Goal: Information Seeking & Learning: Learn about a topic

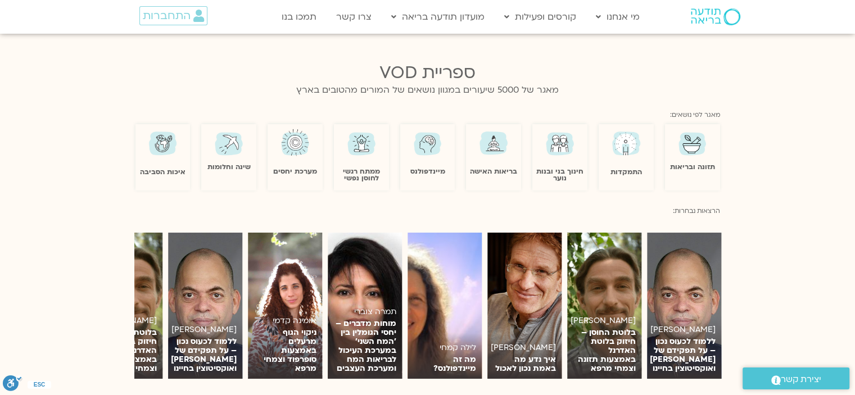
scroll to position [843, 0]
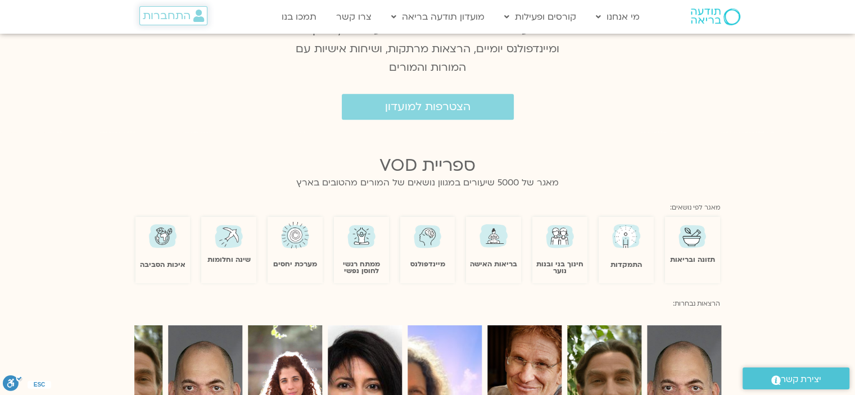
click at [173, 17] on span "התחברות" at bounding box center [167, 16] width 48 height 12
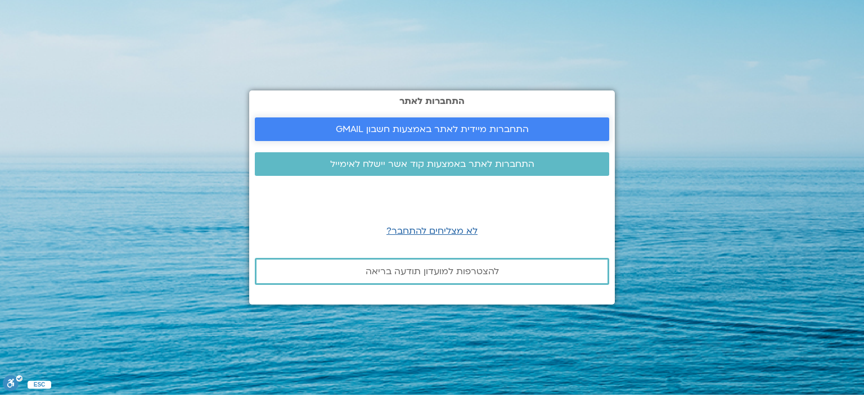
click at [399, 124] on span "התחברות מיידית לאתר באמצעות חשבון GMAIL" at bounding box center [432, 129] width 193 height 10
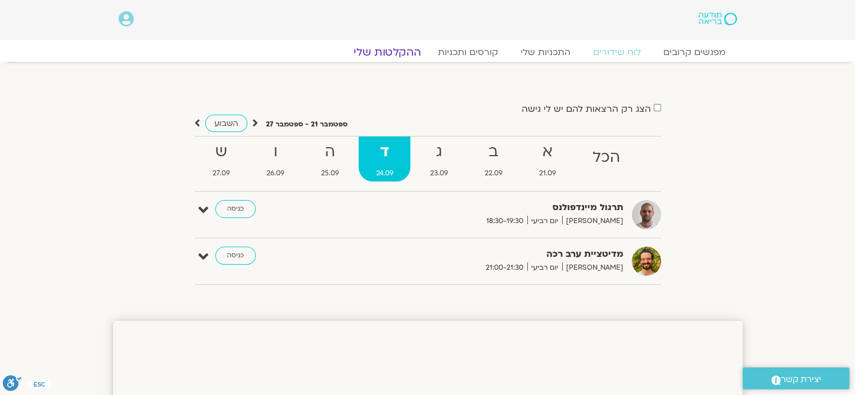
click at [377, 52] on link "ההקלטות שלי" at bounding box center [387, 52] width 94 height 13
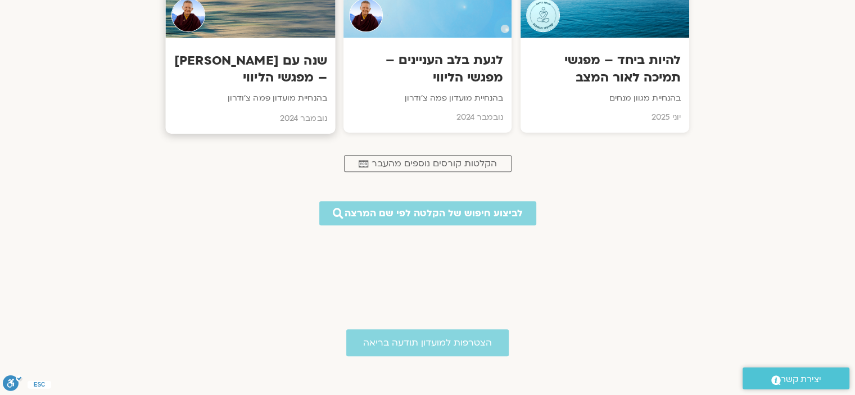
scroll to position [562, 0]
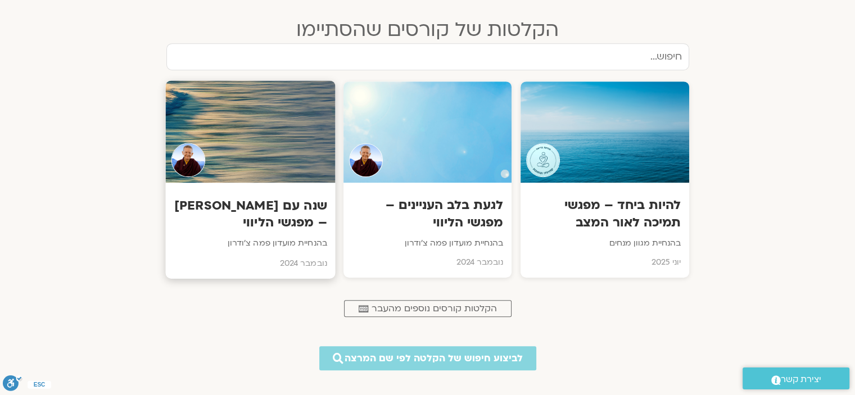
click at [274, 212] on h3 "שנה עם פמה צ'ודרון – מפגשי הליווי" at bounding box center [250, 214] width 153 height 34
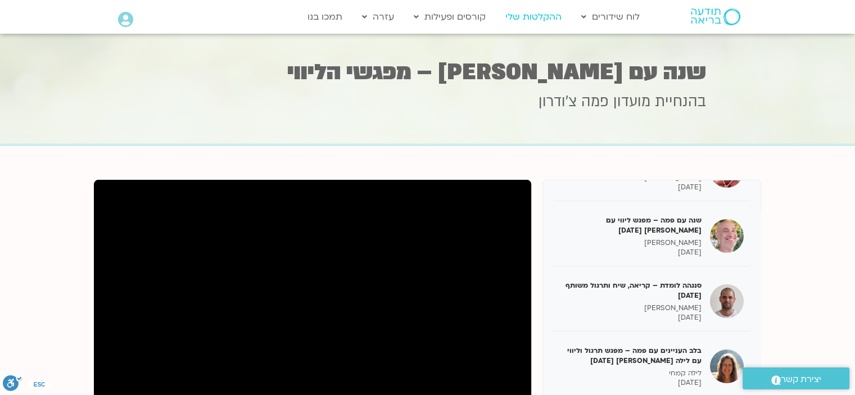
click at [543, 16] on link "ההקלטות שלי" at bounding box center [533, 16] width 67 height 21
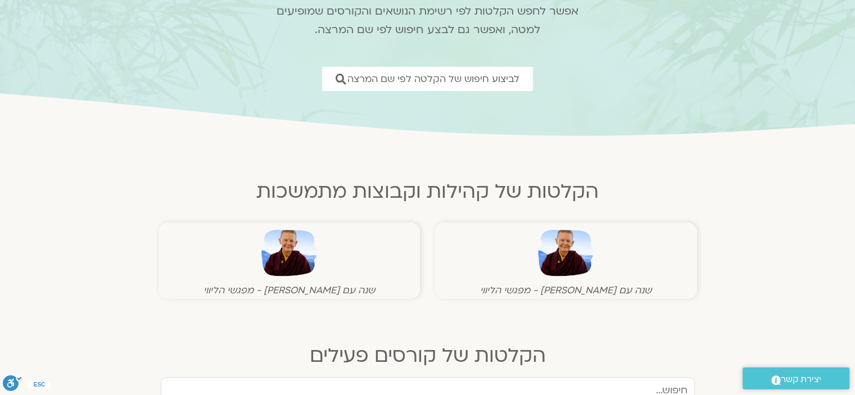
scroll to position [281, 0]
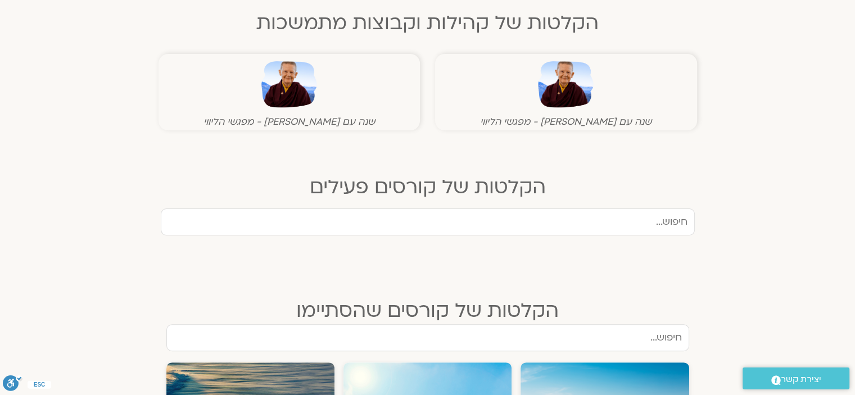
click at [620, 218] on input "text" at bounding box center [428, 222] width 534 height 27
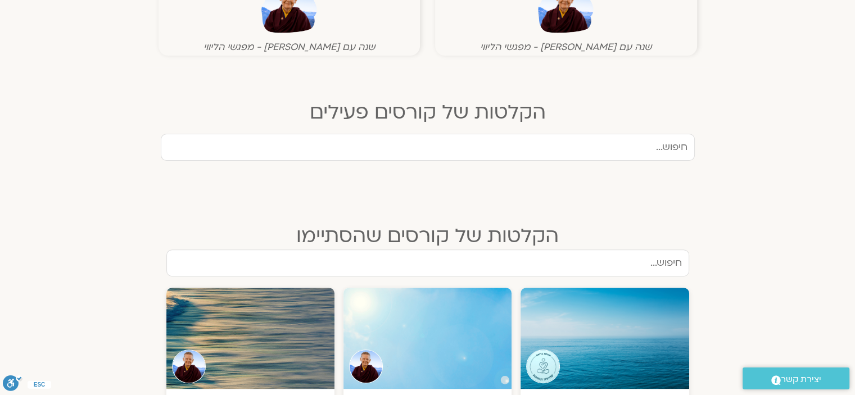
scroll to position [450, 0]
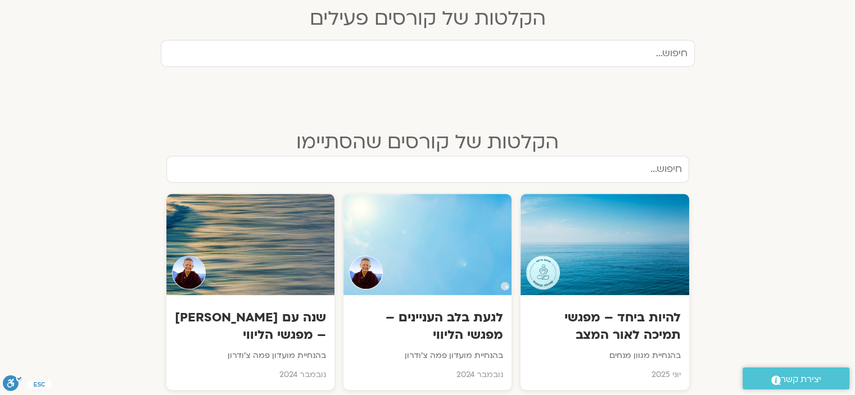
click at [614, 173] on input "text" at bounding box center [427, 169] width 523 height 27
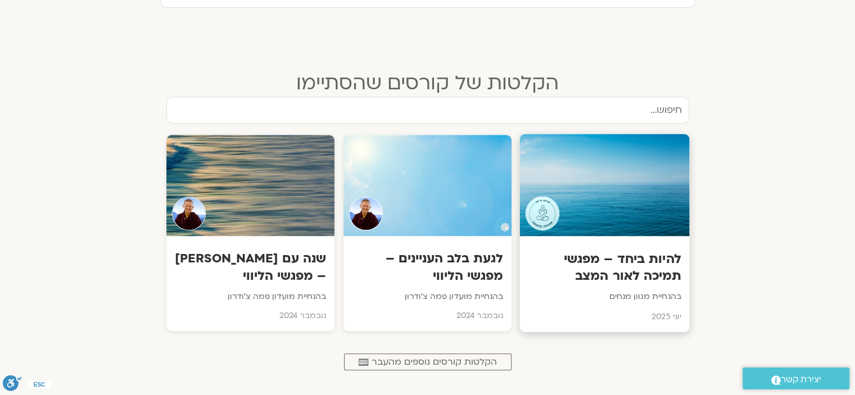
scroll to position [618, 0]
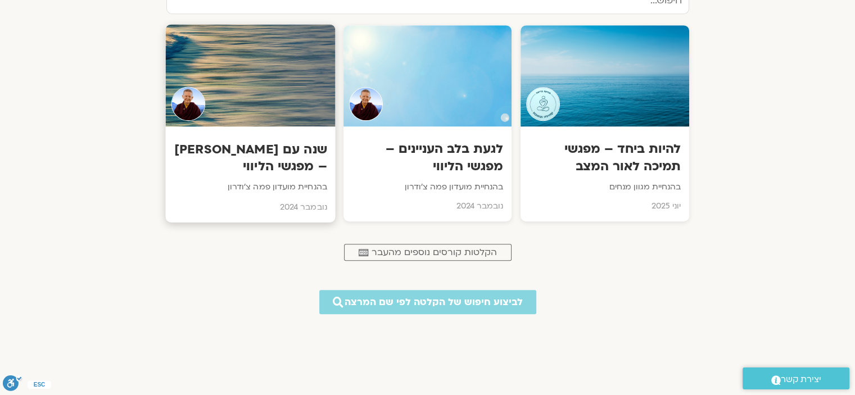
click at [260, 171] on h3 "שנה עם [PERSON_NAME] – מפגשי הליווי" at bounding box center [250, 158] width 153 height 34
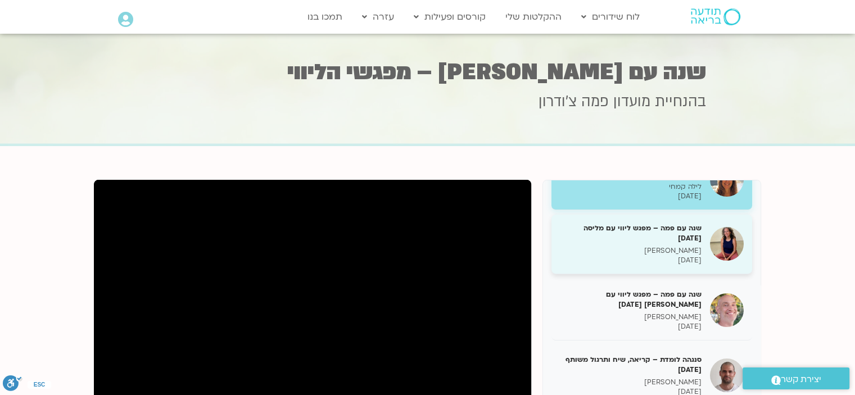
scroll to position [56, 0]
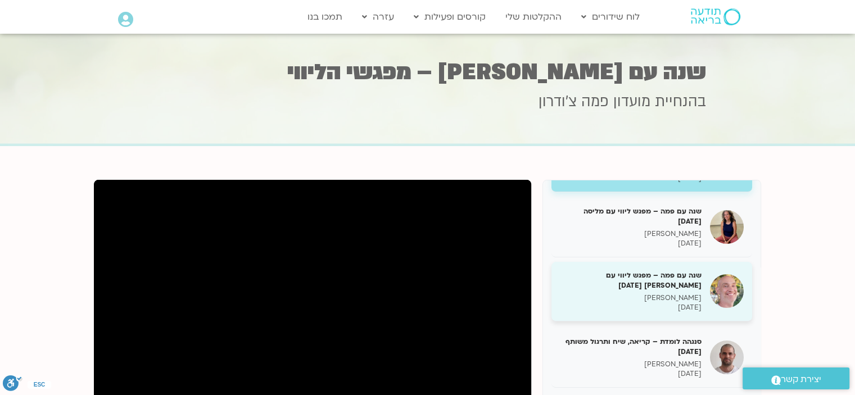
click at [654, 270] on h5 "שנה עם פמה – מפגש ליווי עם [PERSON_NAME] [DATE]" at bounding box center [631, 280] width 142 height 20
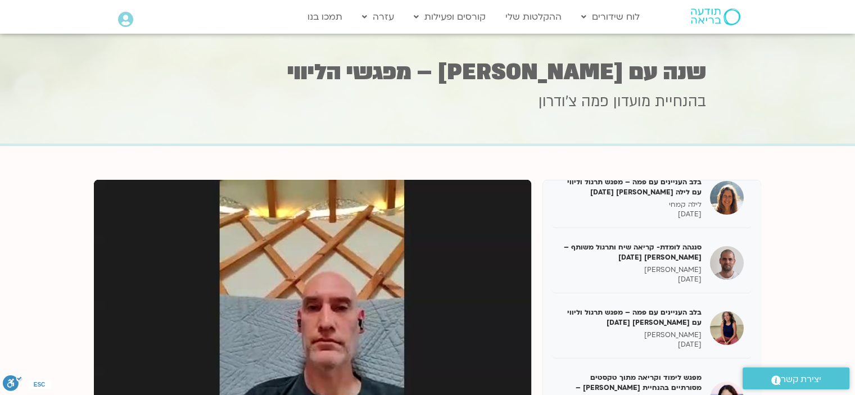
click at [125, 21] on icon at bounding box center [125, 20] width 15 height 16
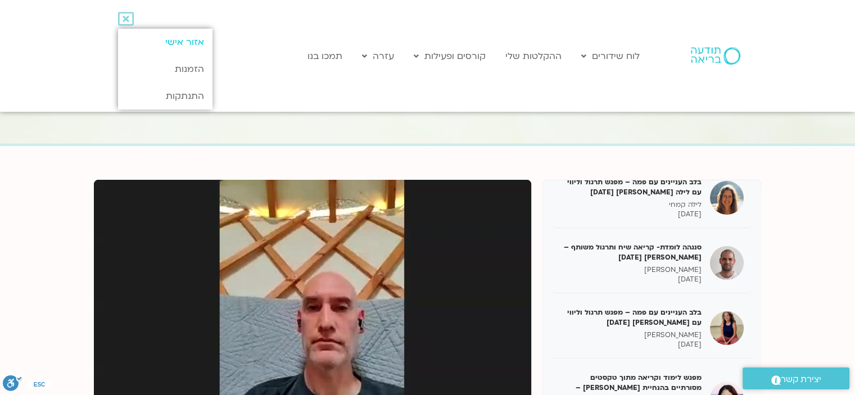
click at [186, 40] on link "אזור אישי" at bounding box center [165, 42] width 94 height 27
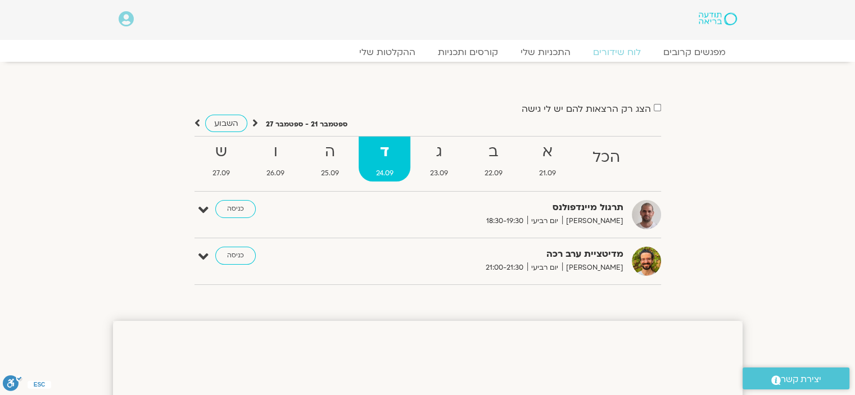
click at [128, 15] on icon at bounding box center [126, 19] width 15 height 16
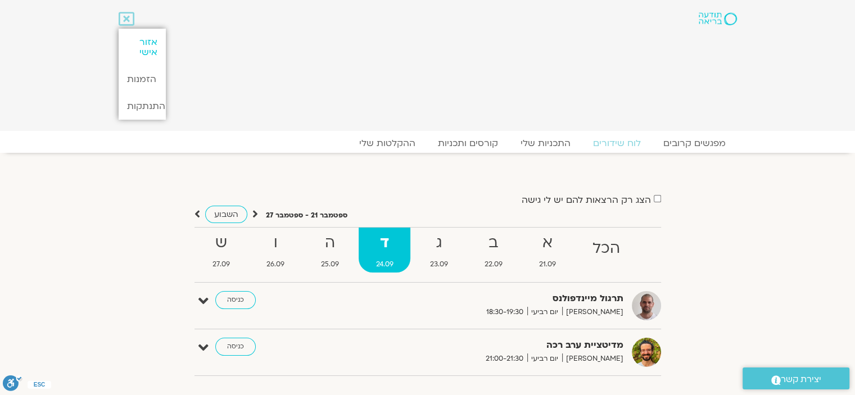
click at [153, 44] on link "אזור אישי" at bounding box center [142, 47] width 47 height 37
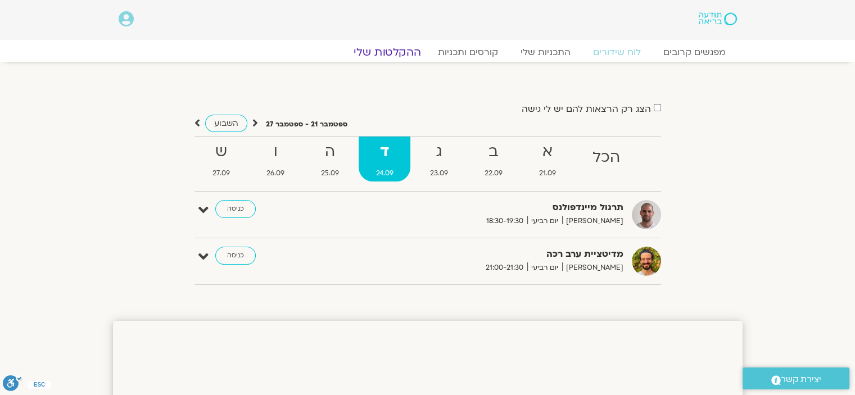
click at [386, 51] on link "ההקלטות שלי" at bounding box center [387, 52] width 94 height 13
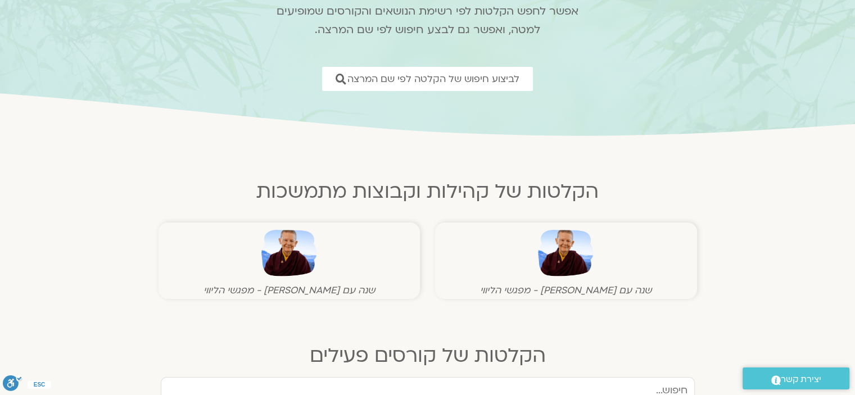
scroll to position [112, 0]
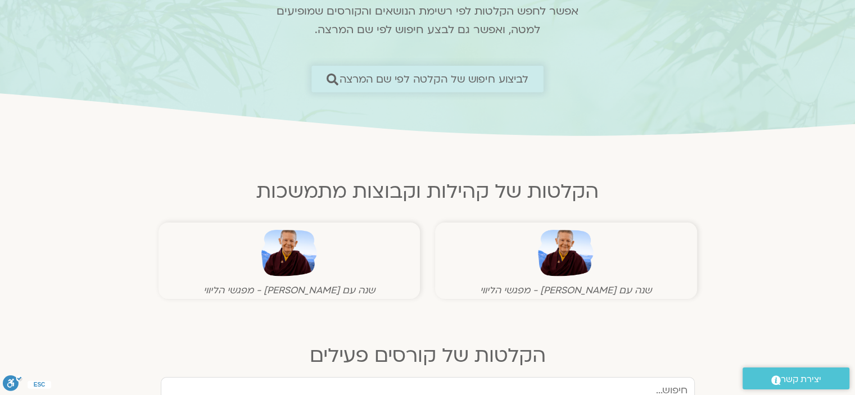
click at [429, 80] on span "לביצוע חיפוש של הקלטה לפי שם המרצה" at bounding box center [434, 79] width 189 height 12
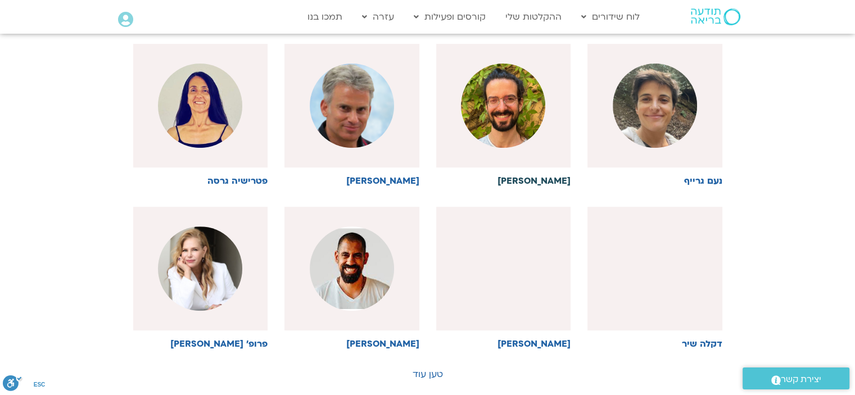
scroll to position [562, 0]
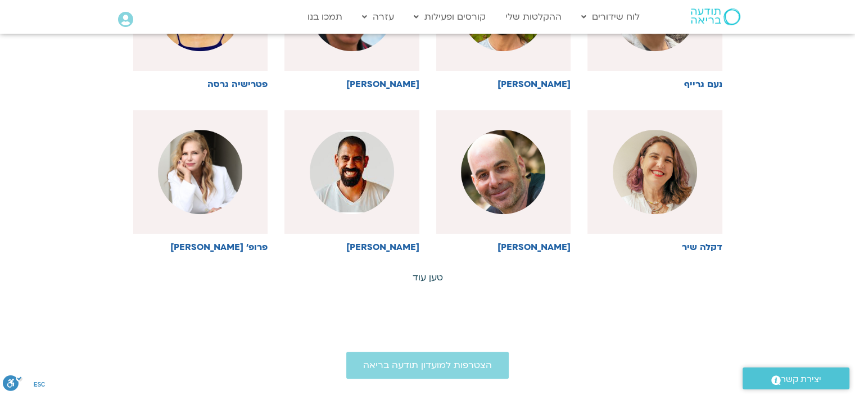
click at [433, 277] on link "טען עוד" at bounding box center [428, 278] width 30 height 12
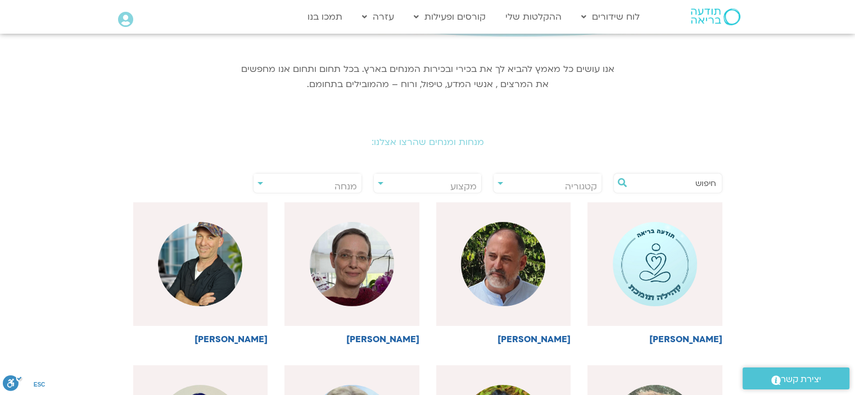
scroll to position [56, 0]
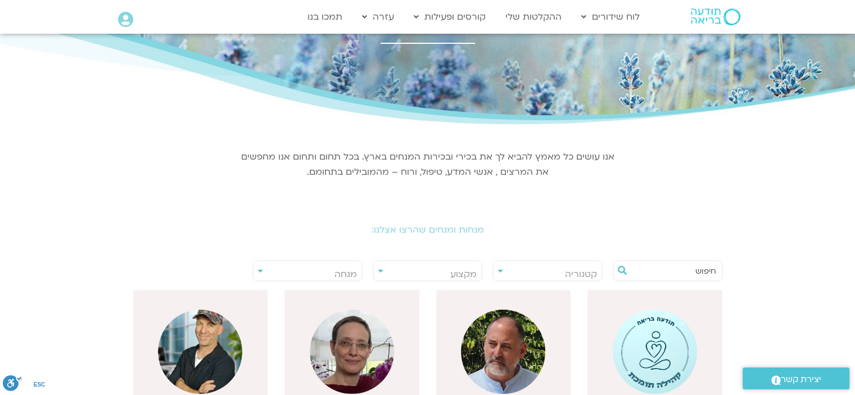
click at [639, 278] on input "text" at bounding box center [673, 270] width 85 height 19
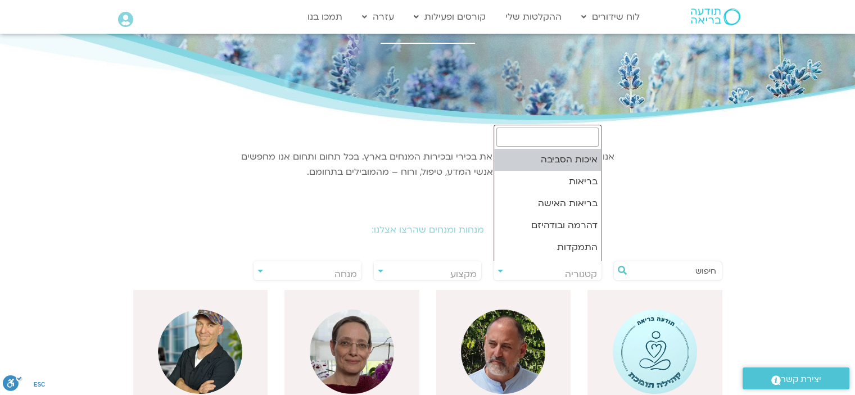
click at [529, 278] on span "קטגוריה" at bounding box center [548, 274] width 108 height 26
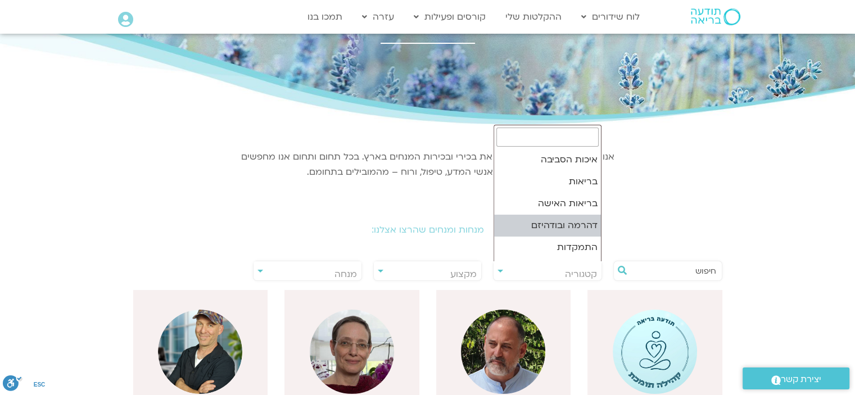
select select "***"
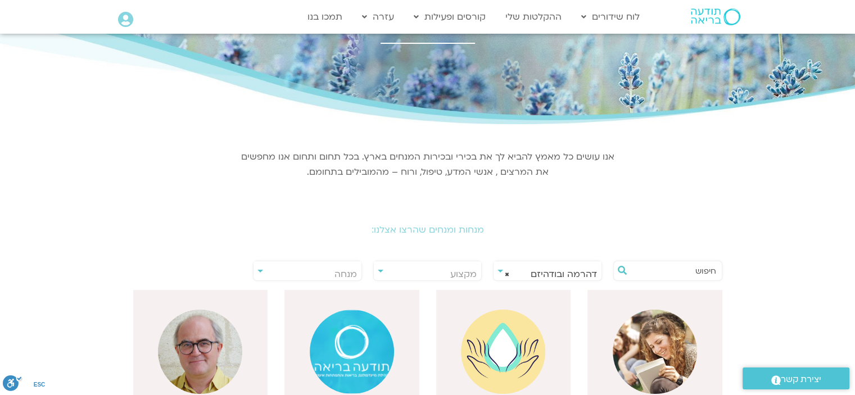
click at [292, 268] on span "מנחה" at bounding box center [308, 274] width 108 height 26
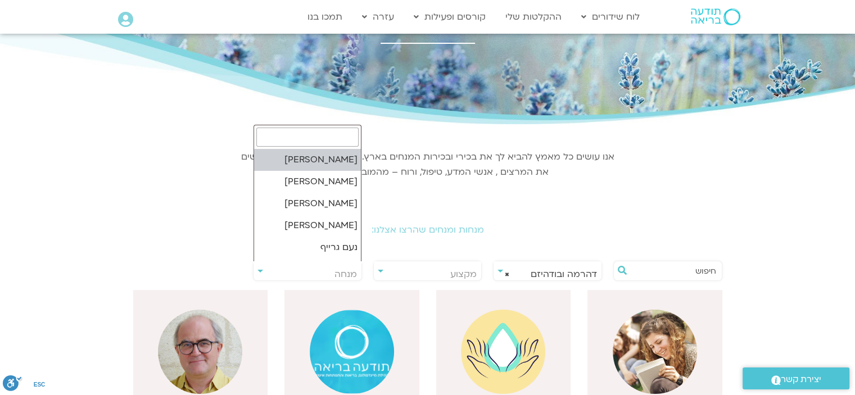
click at [332, 143] on input "search" at bounding box center [307, 137] width 102 height 19
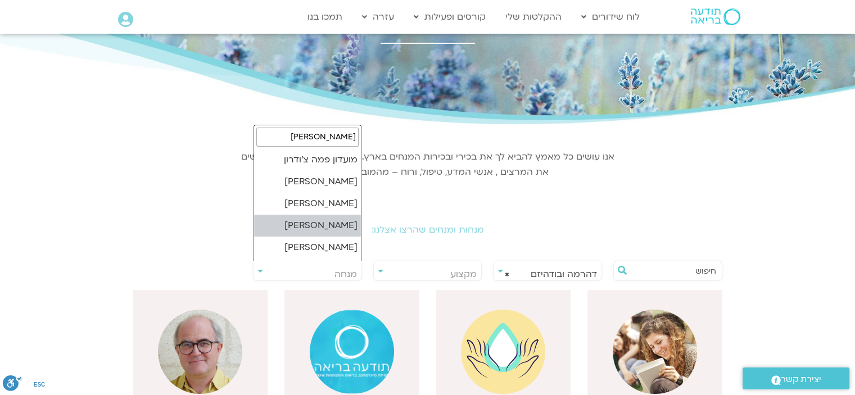
type input "רון"
select select "*****"
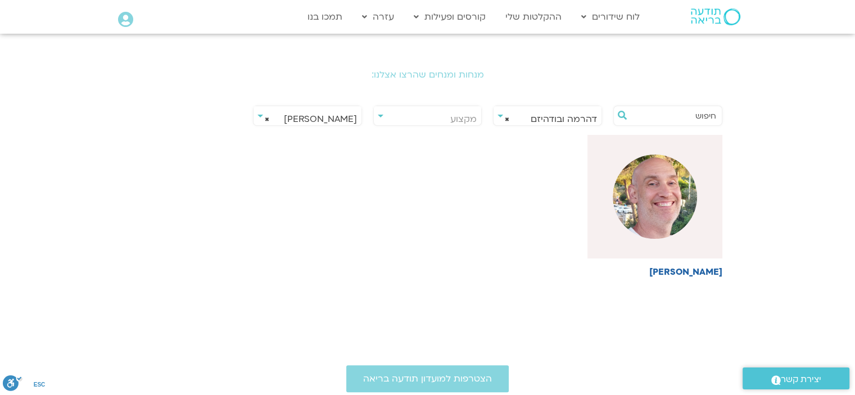
scroll to position [281, 0]
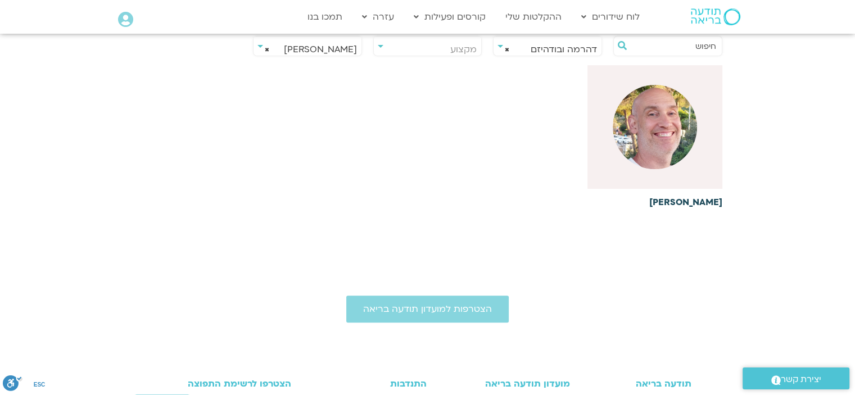
click at [663, 144] on img at bounding box center [655, 127] width 84 height 84
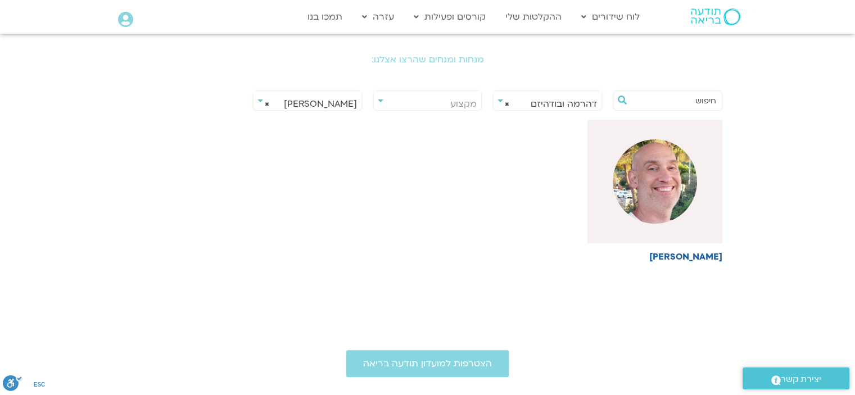
scroll to position [225, 0]
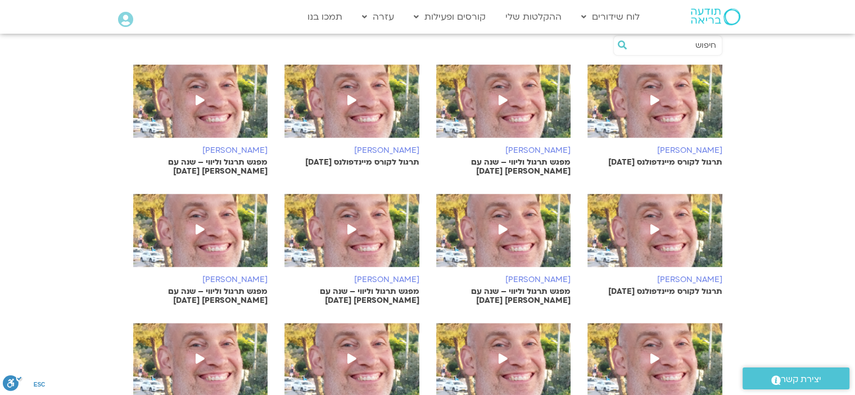
scroll to position [394, 0]
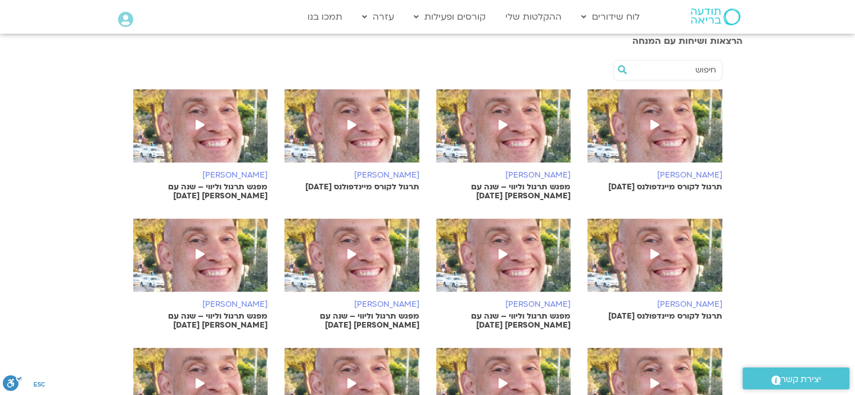
drag, startPoint x: 505, startPoint y: 125, endPoint x: 522, endPoint y: 179, distance: 56.5
click at [505, 125] on icon at bounding box center [503, 125] width 9 height 10
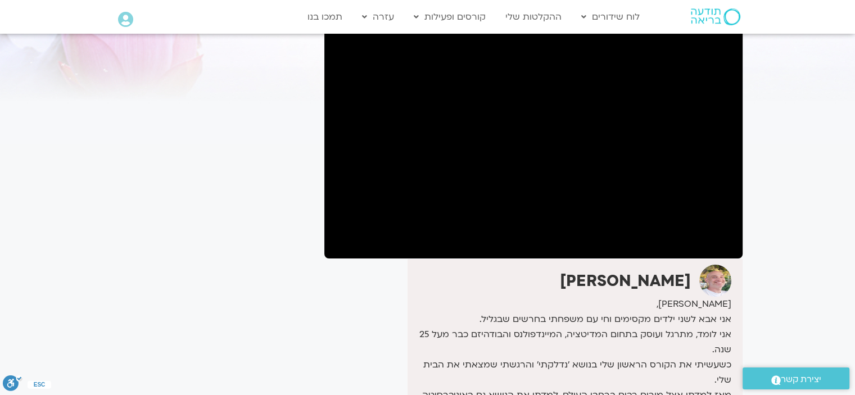
scroll to position [112, 0]
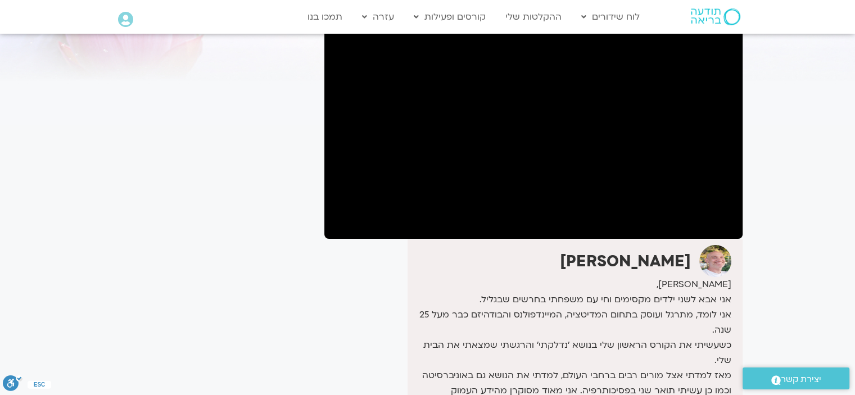
click at [788, 215] on section "לספריית ה-VOD להקלטות שלי מפגש תרגול וליווי – שנה עם [PERSON_NAME] [DATE] [PERS…" at bounding box center [427, 255] width 855 height 651
click at [817, 274] on section "לספריית ה-VOD להקלטות שלי מפגש תרגול וליווי – שנה עם [PERSON_NAME] [DATE] [PERS…" at bounding box center [427, 255] width 855 height 651
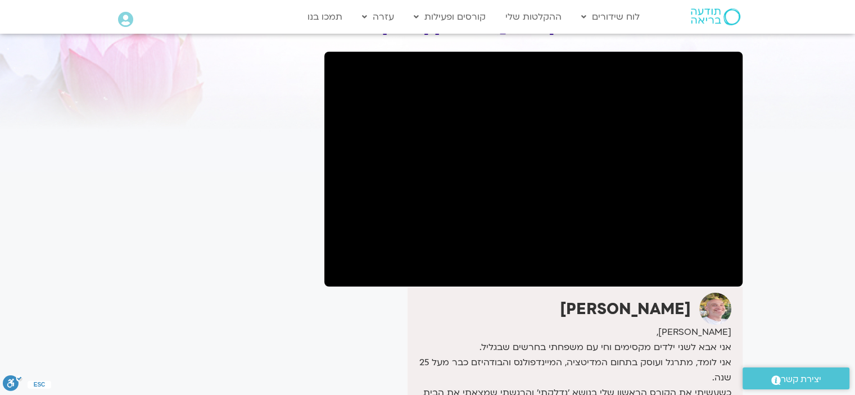
scroll to position [56, 0]
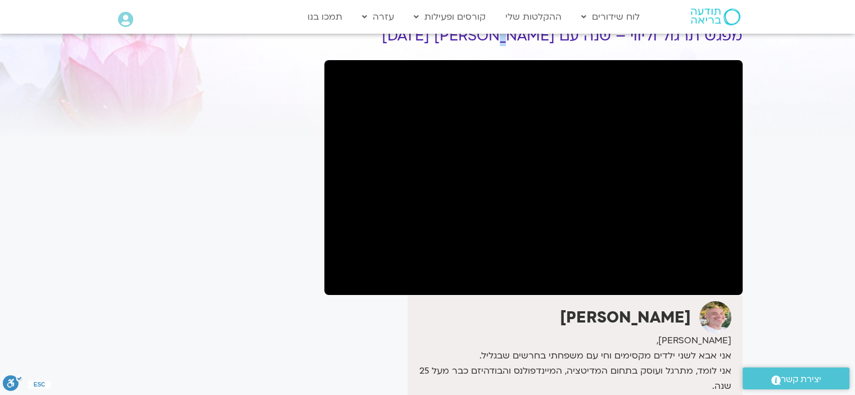
drag, startPoint x: 501, startPoint y: 38, endPoint x: 510, endPoint y: 36, distance: 8.6
click at [503, 36] on h1 "מפגש תרגול וליווי – שנה עם [PERSON_NAME] [DATE]" at bounding box center [533, 36] width 418 height 17
